Goal: Task Accomplishment & Management: Use online tool/utility

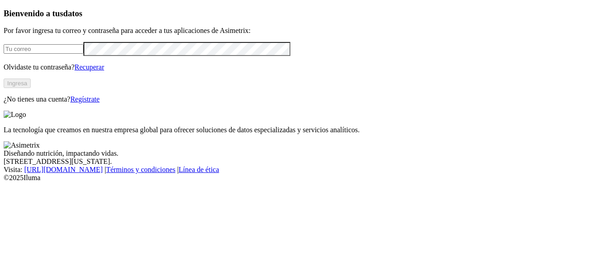
type input "[PERSON_NAME][EMAIL_ADDRESS][PERSON_NAME][DOMAIN_NAME]"
click at [31, 88] on button "Ingresa" at bounding box center [17, 82] width 27 height 9
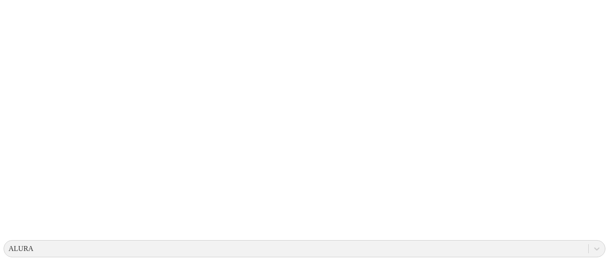
scroll to position [180, 0]
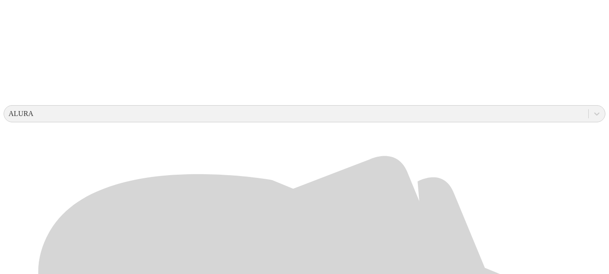
scroll to position [271, 0]
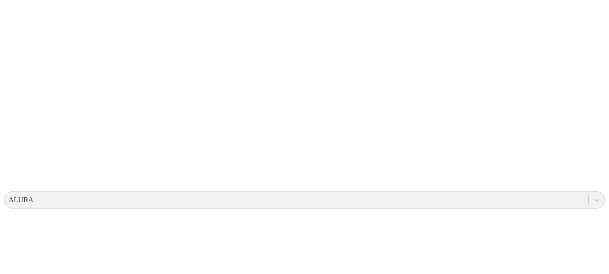
scroll to position [45, 0]
